Goal: Transaction & Acquisition: Purchase product/service

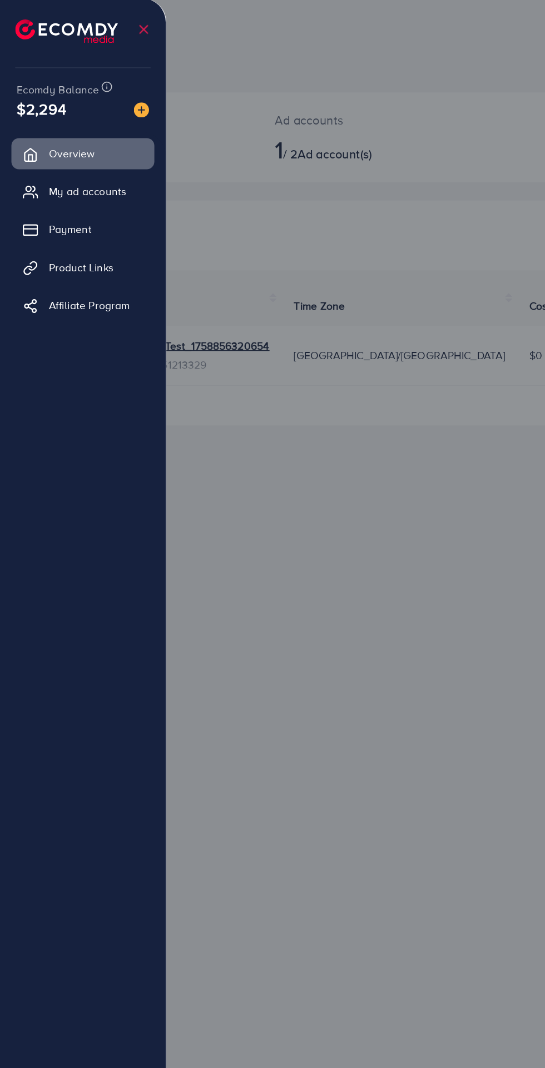
click at [103, 83] on img at bounding box center [103, 81] width 11 height 11
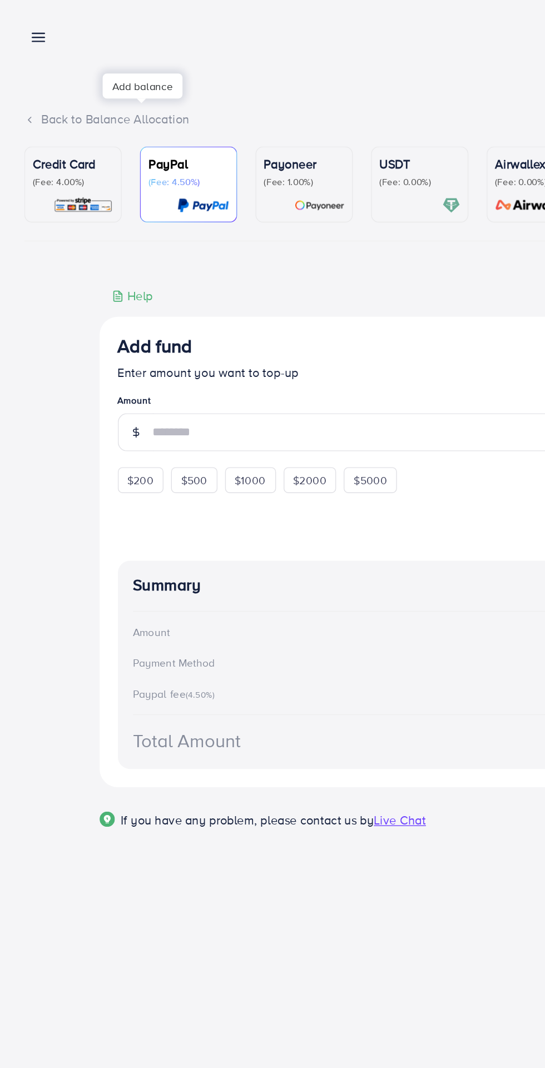
click at [41, 134] on p "(Fee: 4.00%)" at bounding box center [53, 134] width 59 height 9
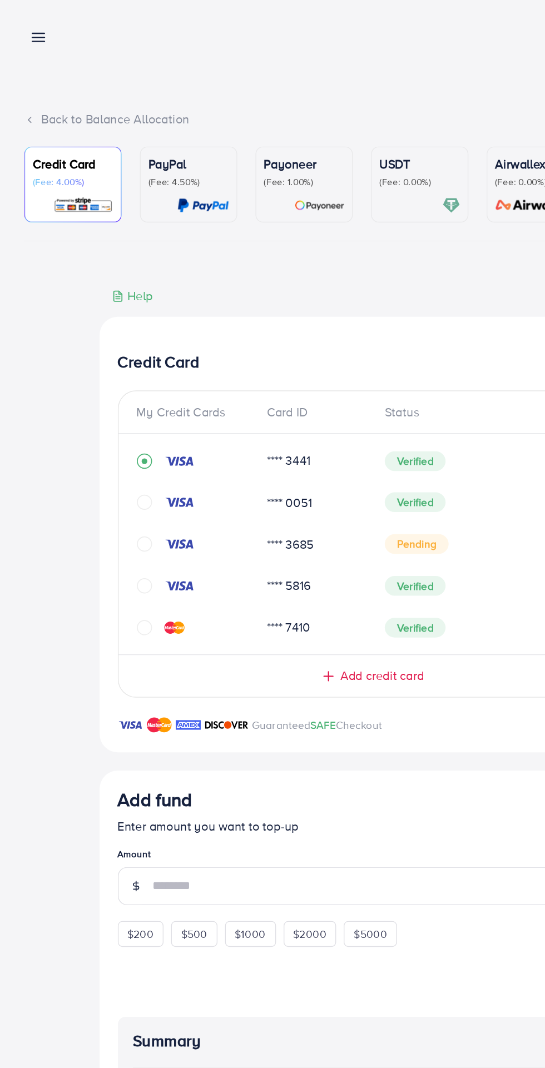
click at [291, 496] on span "Add credit card" at bounding box center [279, 495] width 61 height 13
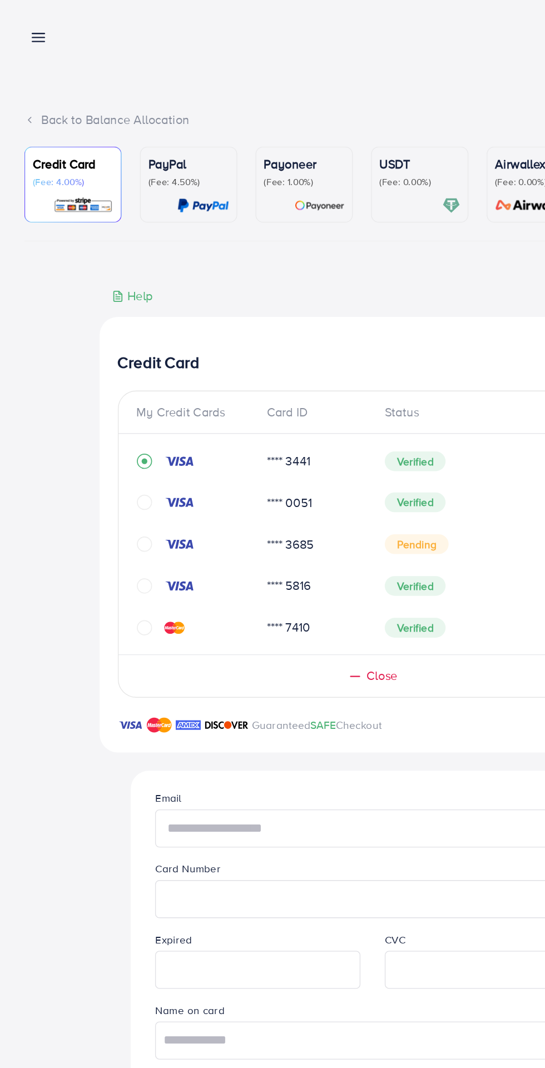
click at [234, 613] on input "text" at bounding box center [272, 607] width 318 height 28
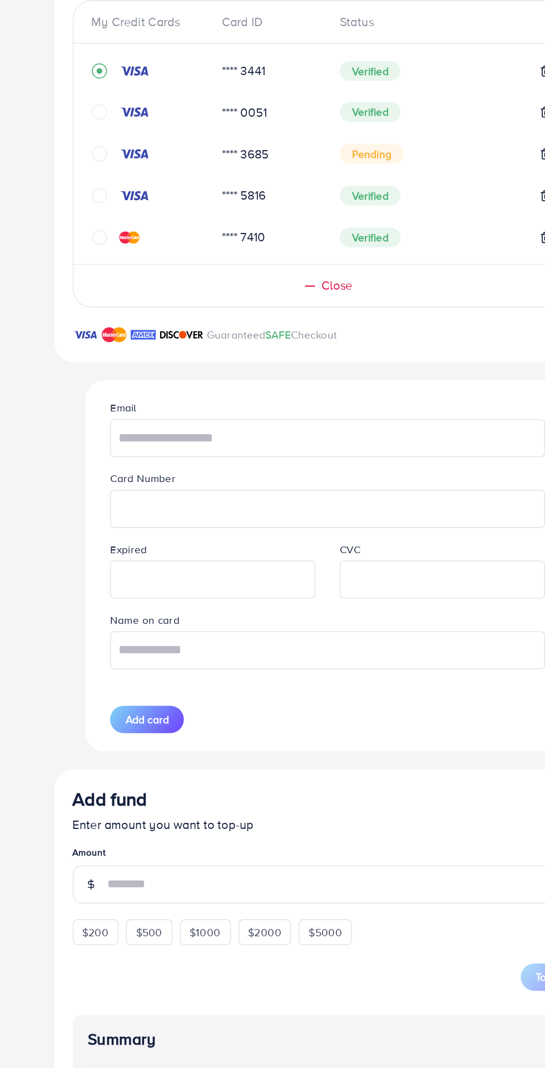
click at [143, 667] on iframe at bounding box center [272, 659] width 305 height 24
click at [146, 612] on input "text" at bounding box center [272, 607] width 318 height 28
type input "**********"
click at [149, 671] on iframe at bounding box center [272, 659] width 305 height 24
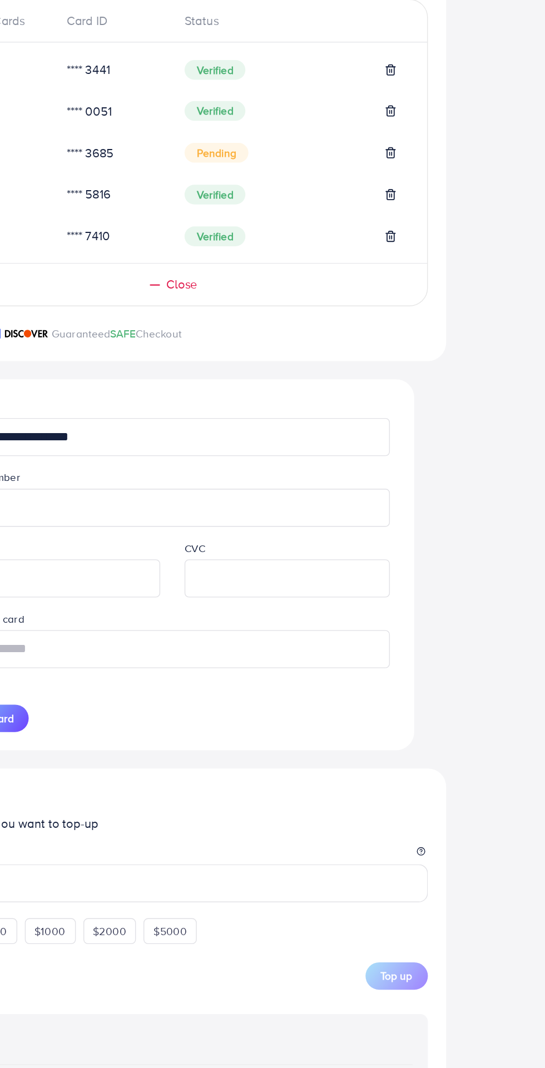
scroll to position [1, 0]
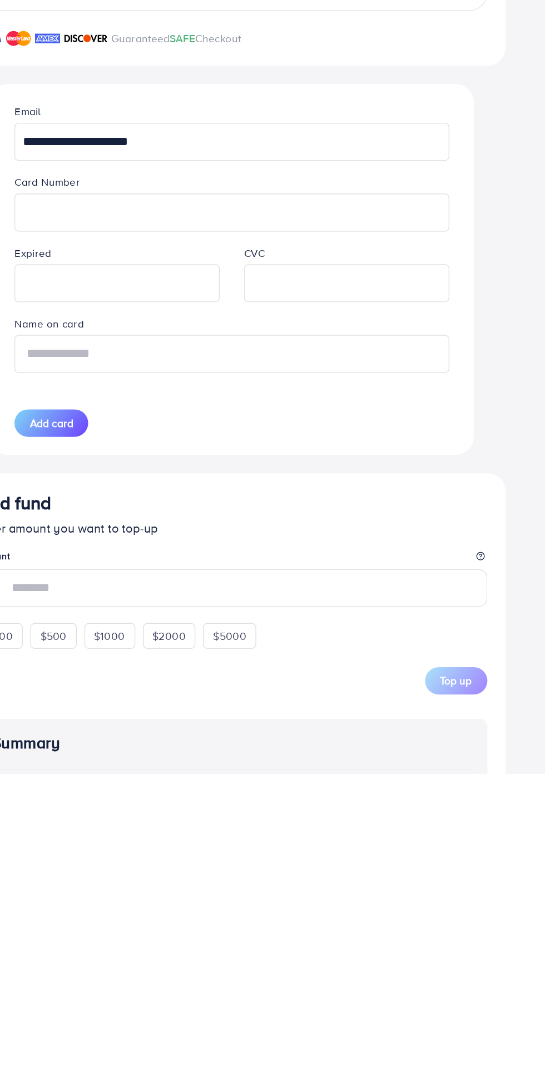
click at [181, 761] on input "text" at bounding box center [272, 761] width 318 height 28
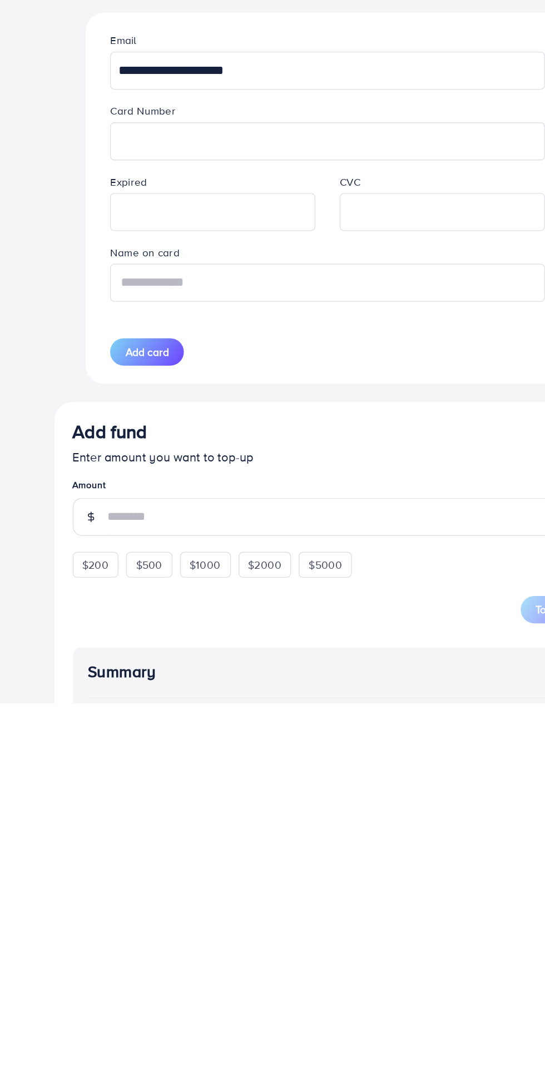
scroll to position [2, 0]
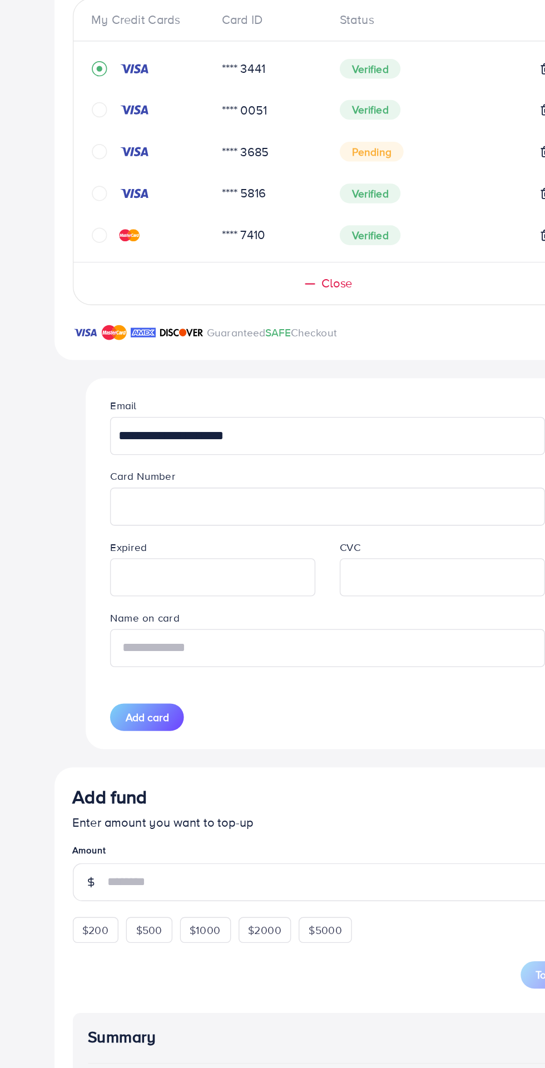
click at [330, 766] on input "text" at bounding box center [272, 761] width 318 height 28
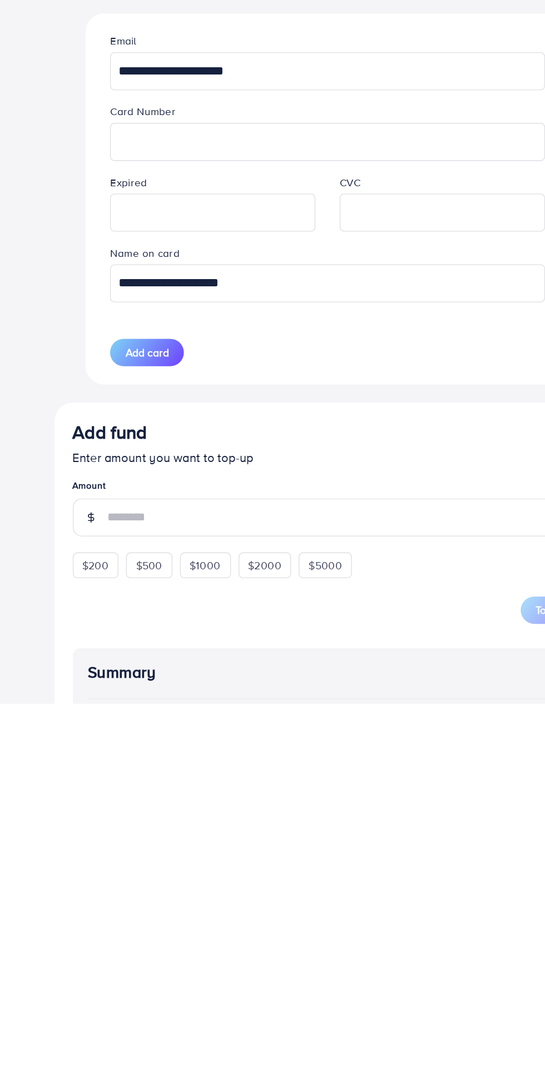
type input "**********"
click at [131, 810] on span "Add card" at bounding box center [141, 811] width 32 height 11
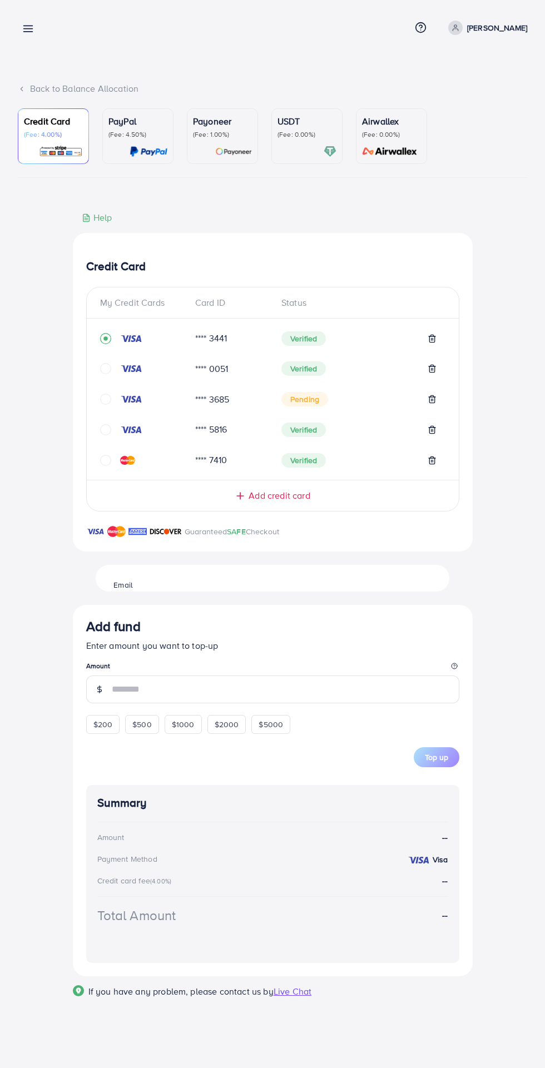
scroll to position [0, 0]
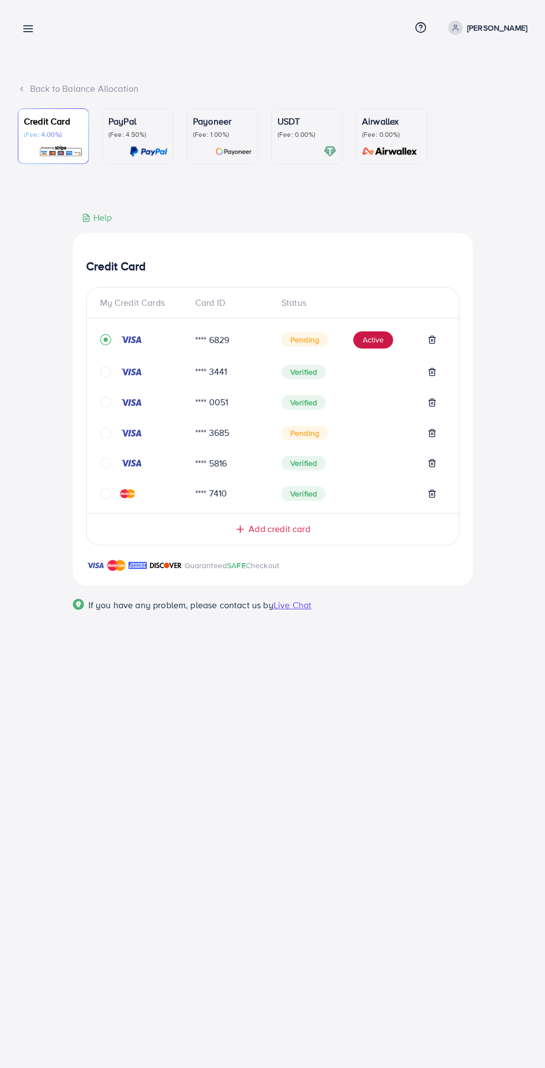
click at [358, 346] on button "Active" at bounding box center [373, 340] width 40 height 18
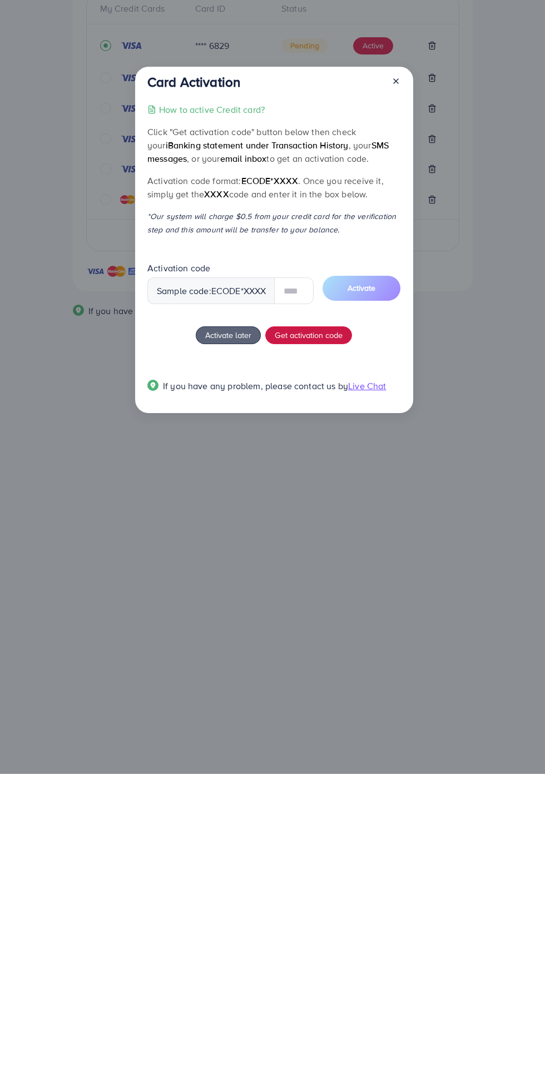
click at [330, 631] on span "Get activation code" at bounding box center [309, 629] width 68 height 12
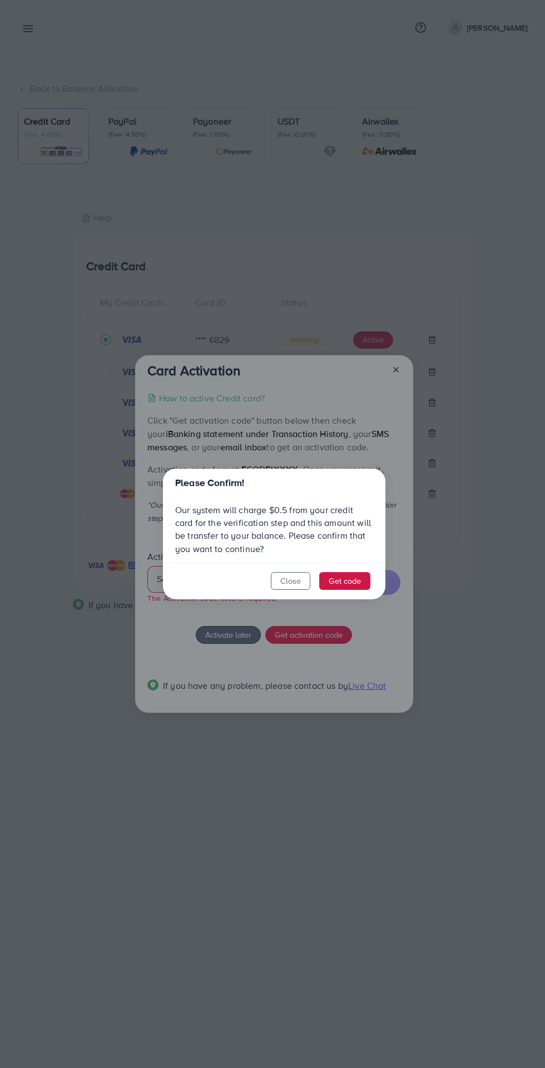
click at [360, 579] on button "Get code" at bounding box center [344, 581] width 51 height 18
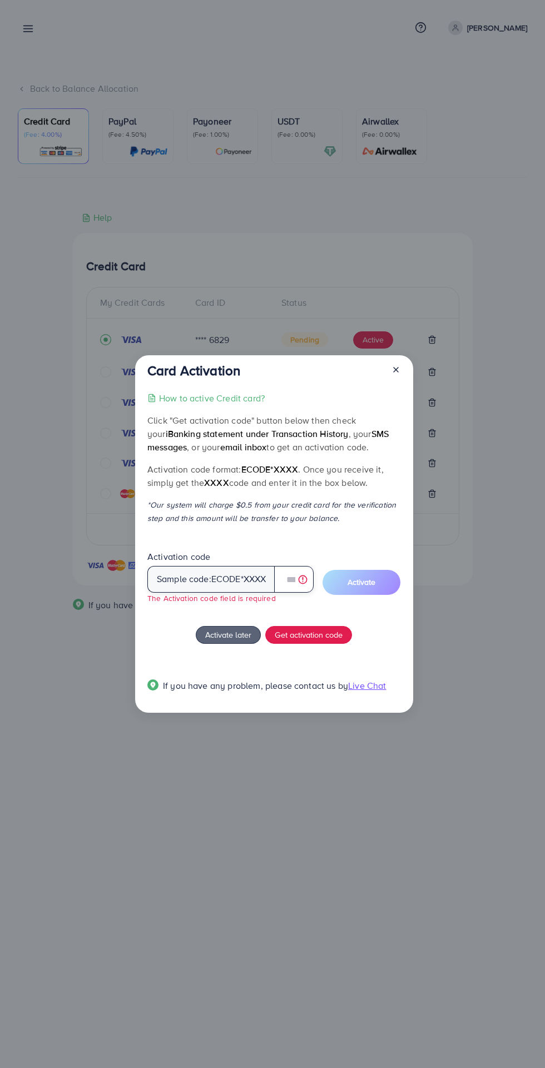
click at [291, 578] on input "text" at bounding box center [293, 579] width 39 height 27
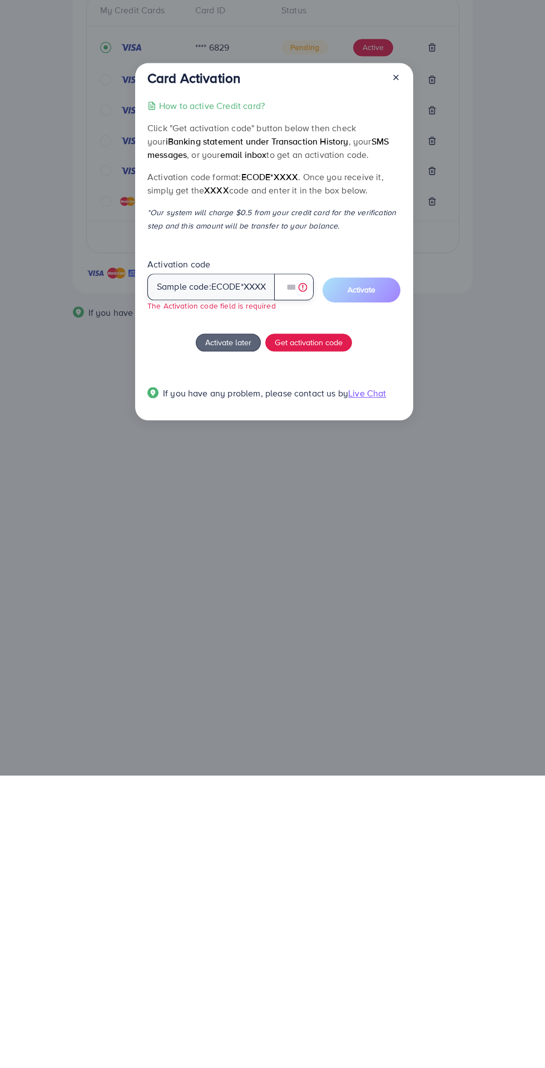
click at [289, 580] on input "text" at bounding box center [293, 579] width 39 height 27
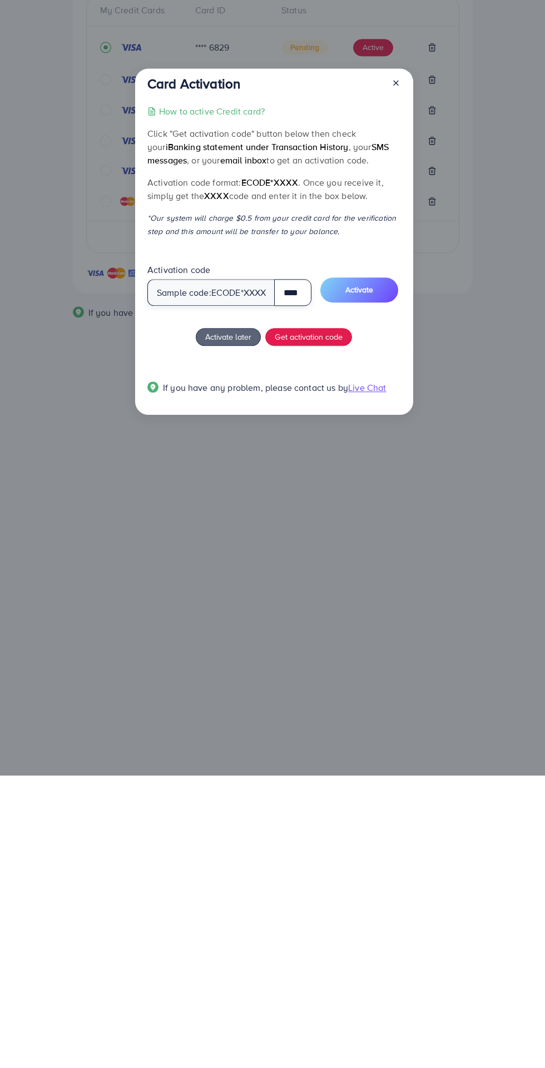
type input "****"
click at [391, 586] on button "Activate" at bounding box center [359, 582] width 78 height 25
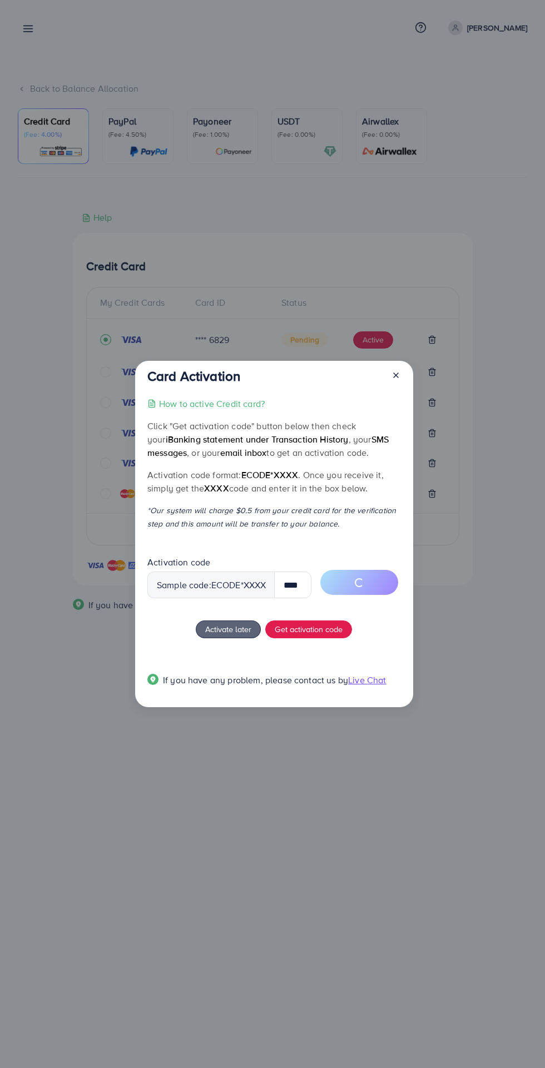
scroll to position [0, 0]
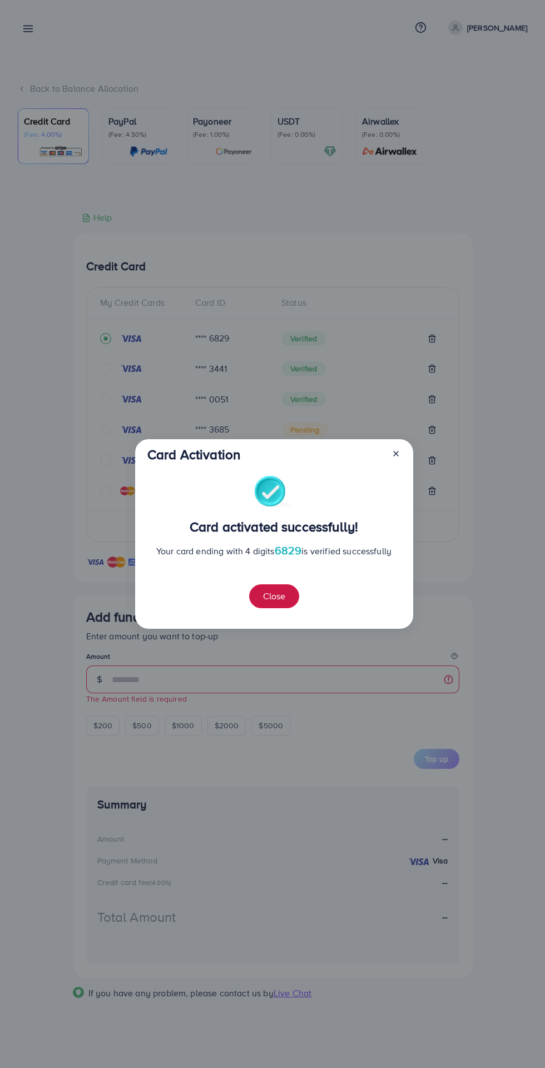
click at [286, 599] on button "Close" at bounding box center [274, 596] width 50 height 24
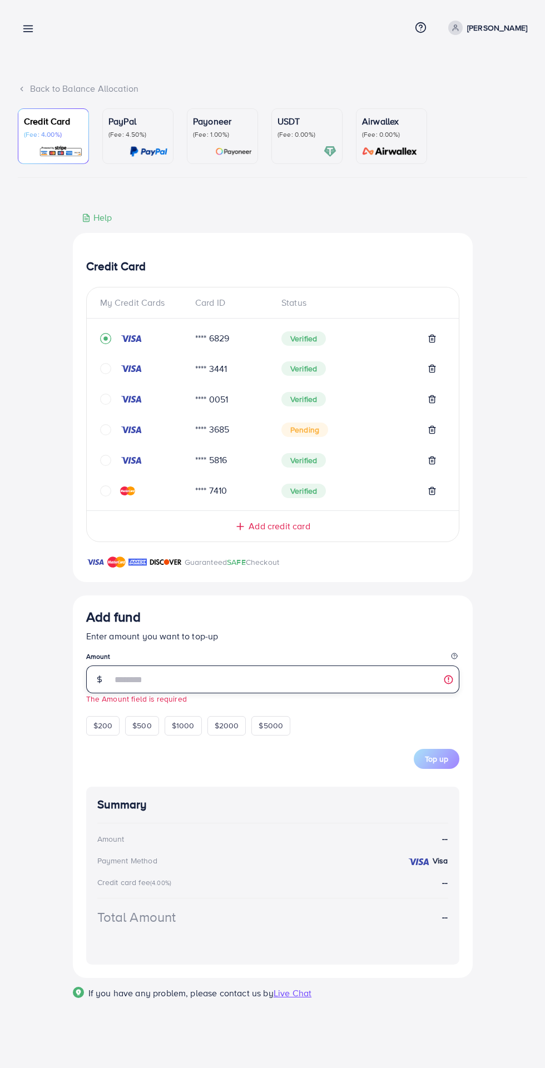
click at [313, 683] on input "number" at bounding box center [286, 680] width 348 height 28
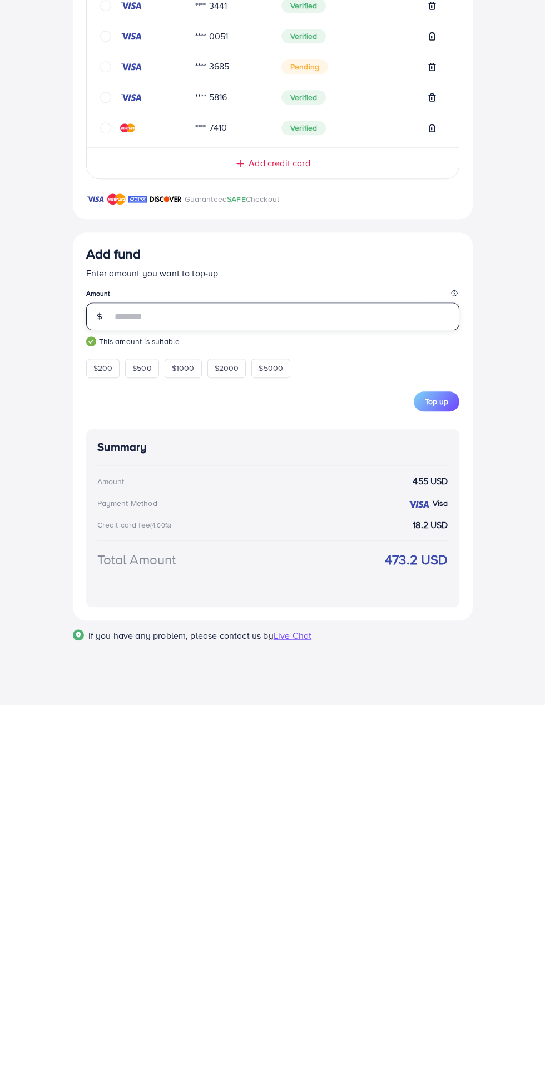
type input "***"
click at [502, 873] on div "Credit Card My Credit Cards Card ID Status **** 6829 Verified **** 3441 Verifie…" at bounding box center [272, 614] width 509 height 807
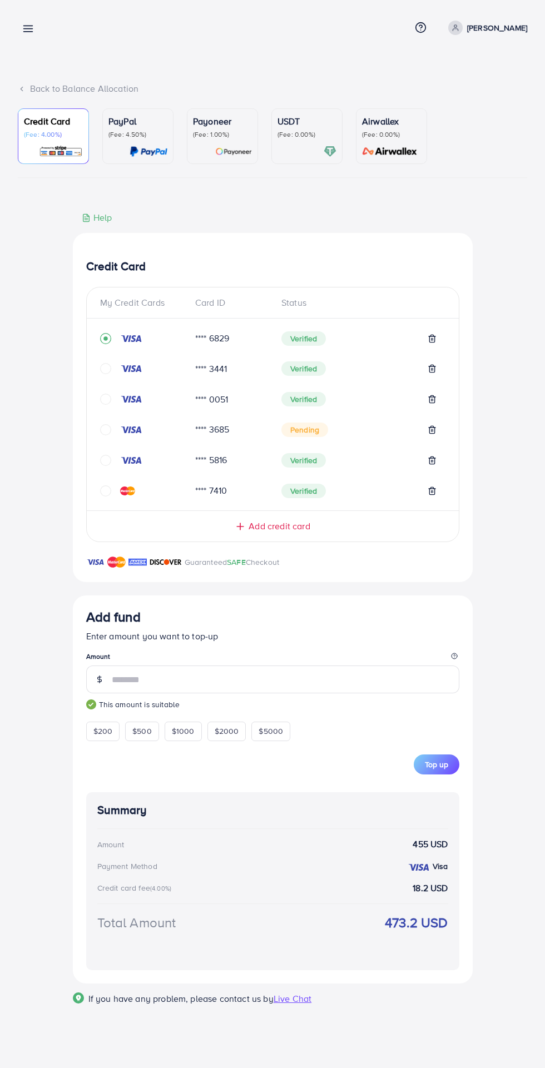
click at [447, 766] on span "Top up" at bounding box center [436, 764] width 23 height 11
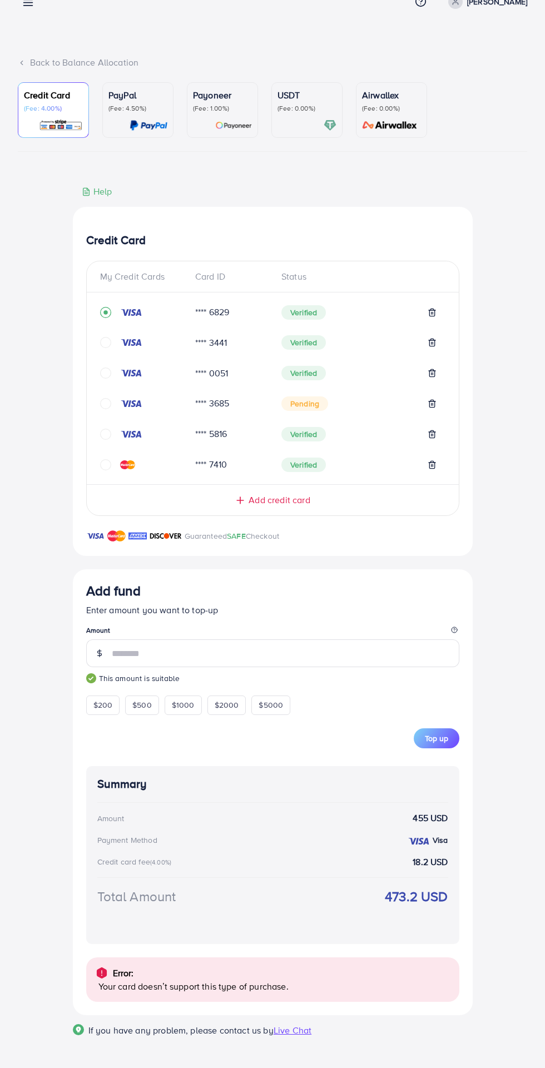
scroll to position [28, 0]
